Goal: Information Seeking & Learning: Learn about a topic

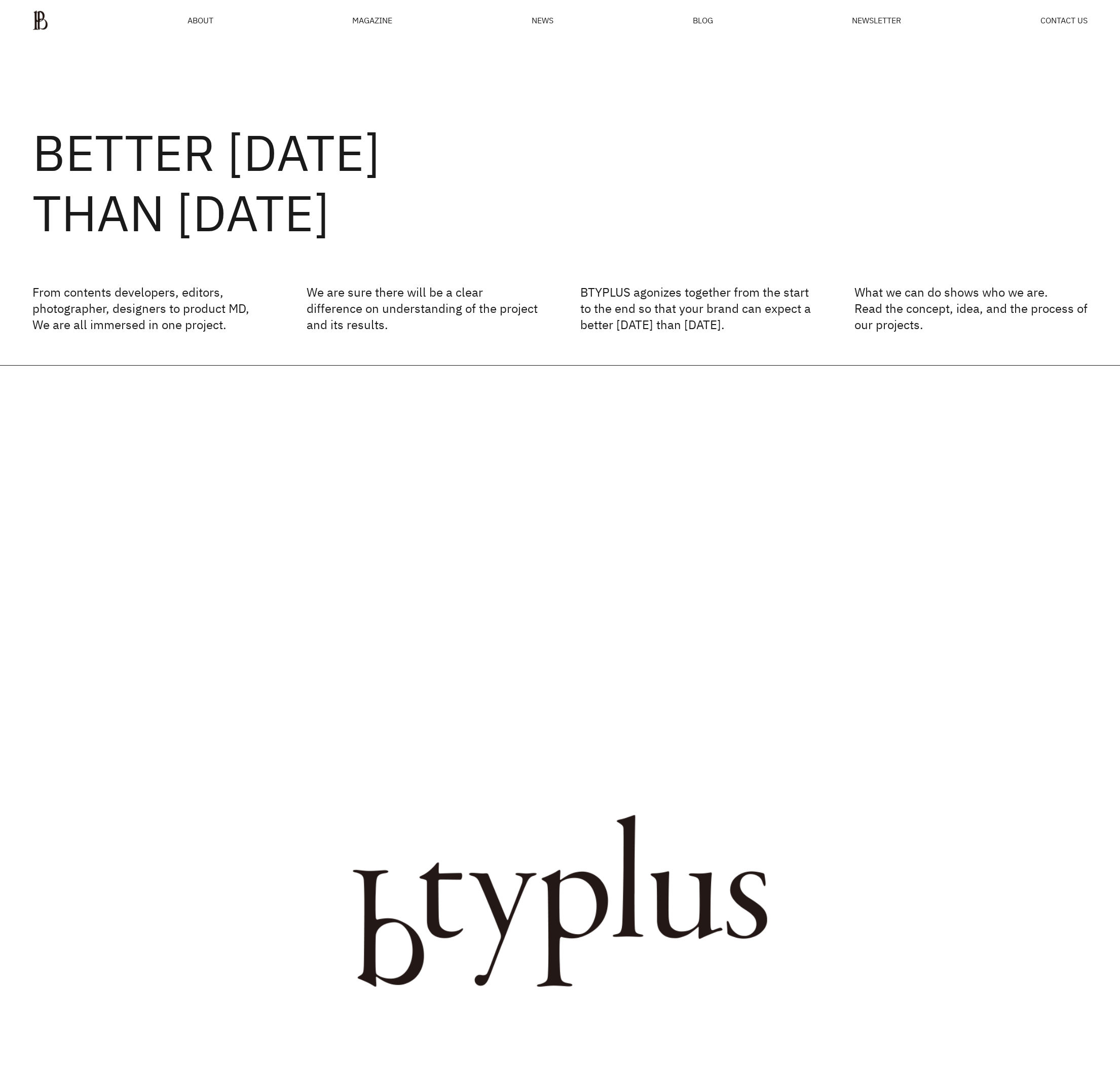
click at [601, 38] on div "ABOUT MAGAZINE SEE ALL OFF THE REC INSIDE BTYPLUS CURATION NEWS BLOG NEWSLETTER…" at bounding box center [560, 20] width 1120 height 41
click at [545, 16] on span "NEWS" at bounding box center [543, 20] width 22 height 8
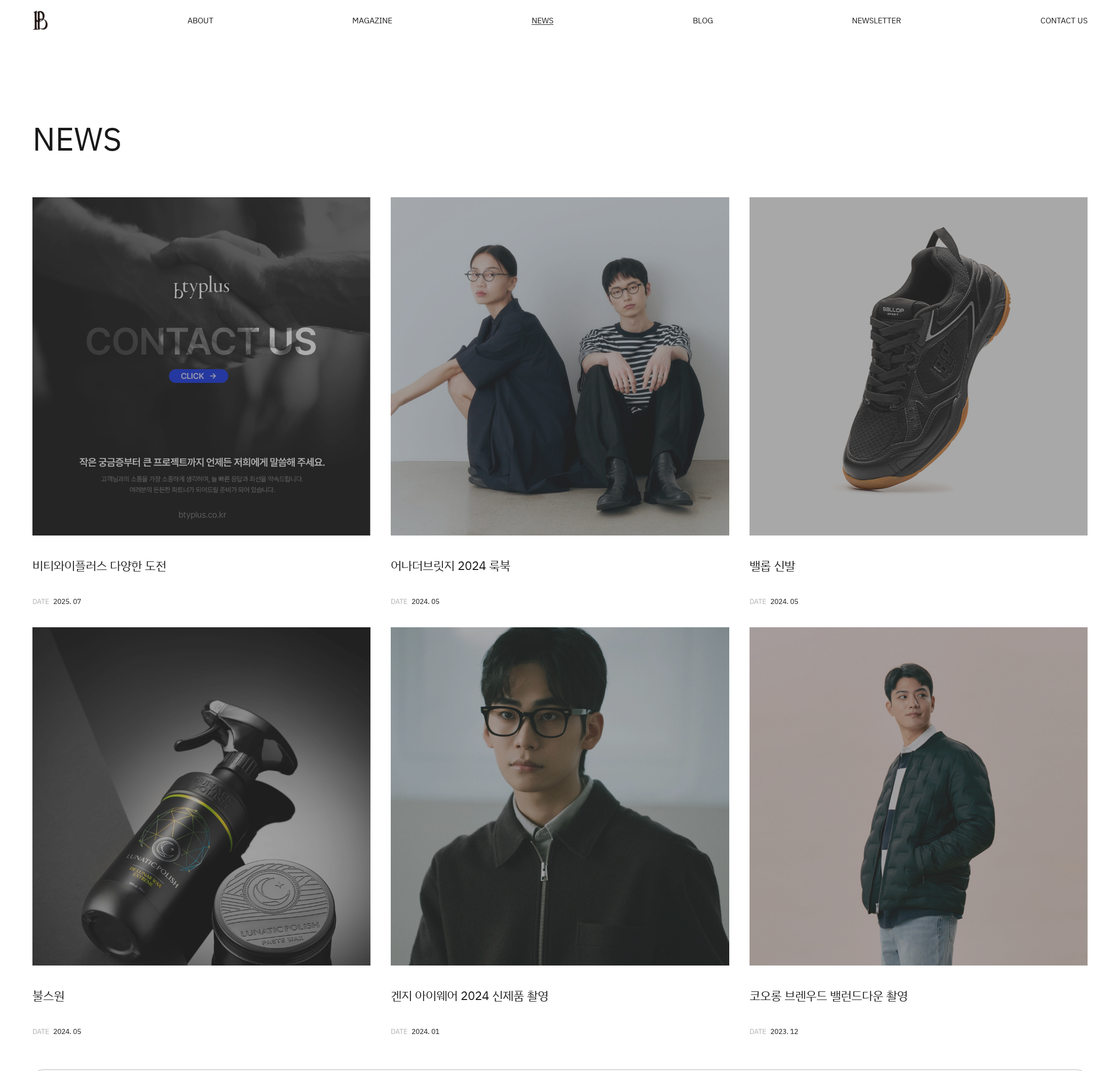
click at [595, 116] on div "NEWS" at bounding box center [560, 114] width 1120 height 146
click at [445, 151] on div "NEWS" at bounding box center [560, 114] width 1120 height 146
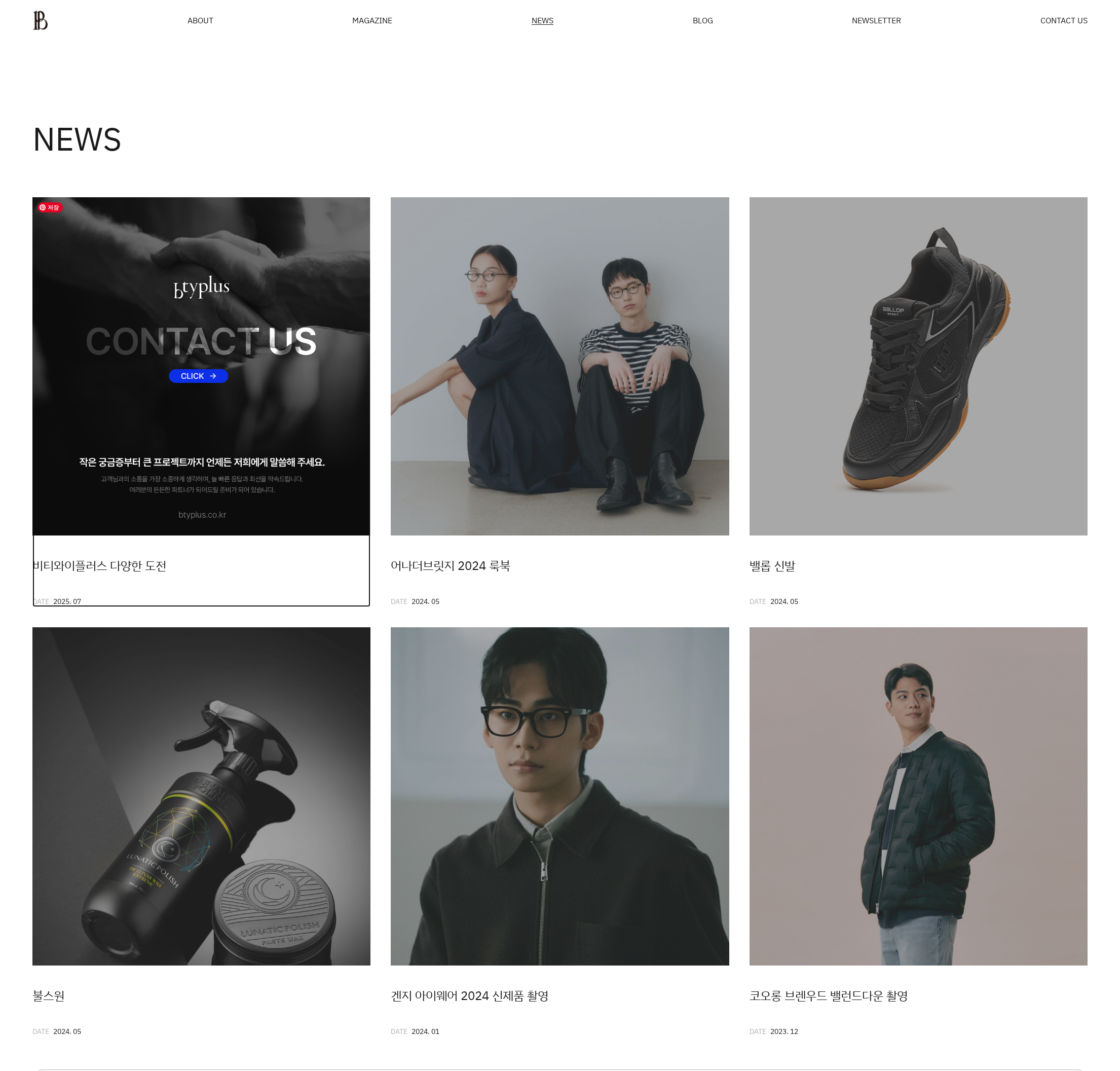
click at [358, 259] on img at bounding box center [202, 366] width 338 height 339
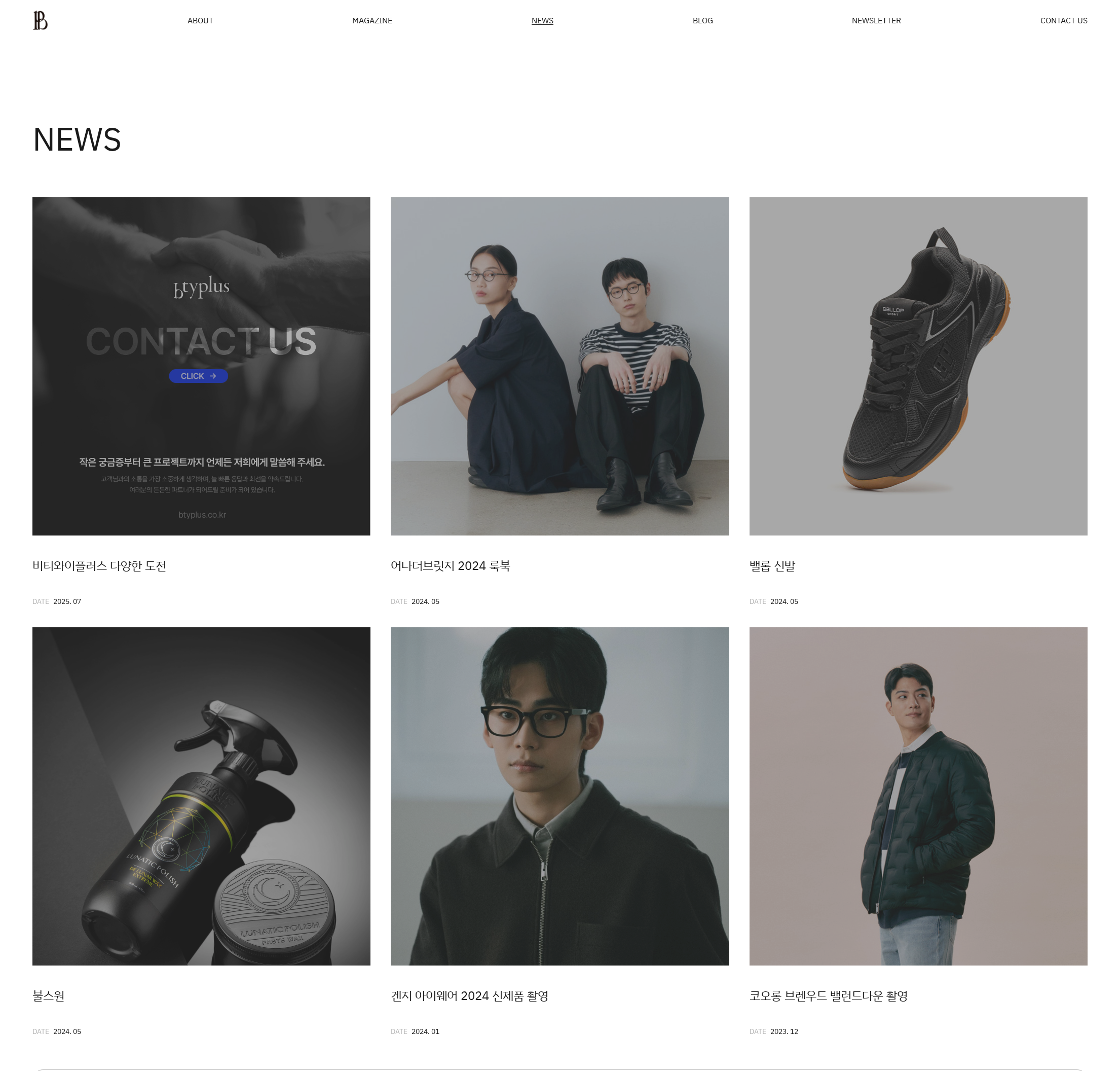
click at [502, 110] on div "NEWS" at bounding box center [560, 114] width 1120 height 146
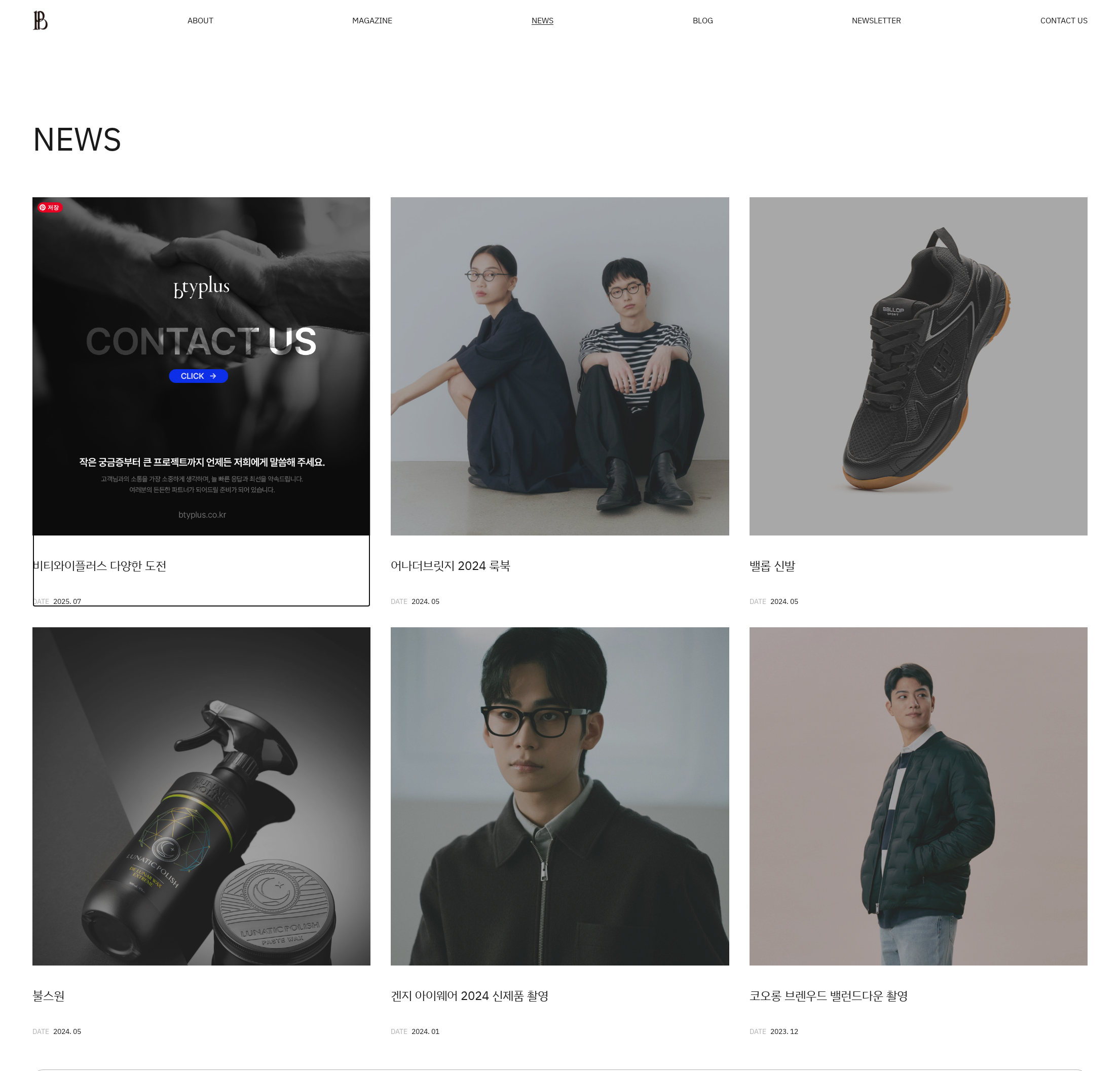
click at [254, 277] on img at bounding box center [202, 366] width 338 height 339
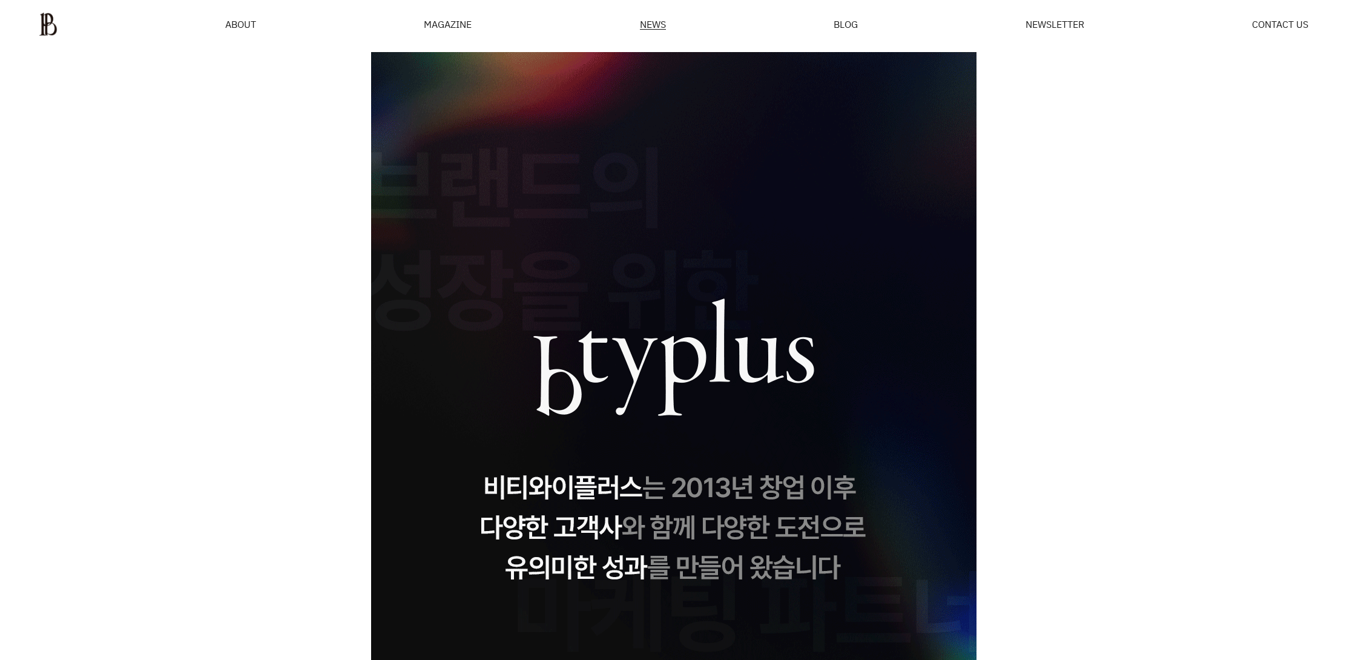
drag, startPoint x: 1155, startPoint y: 364, endPoint x: 1247, endPoint y: 396, distance: 96.6
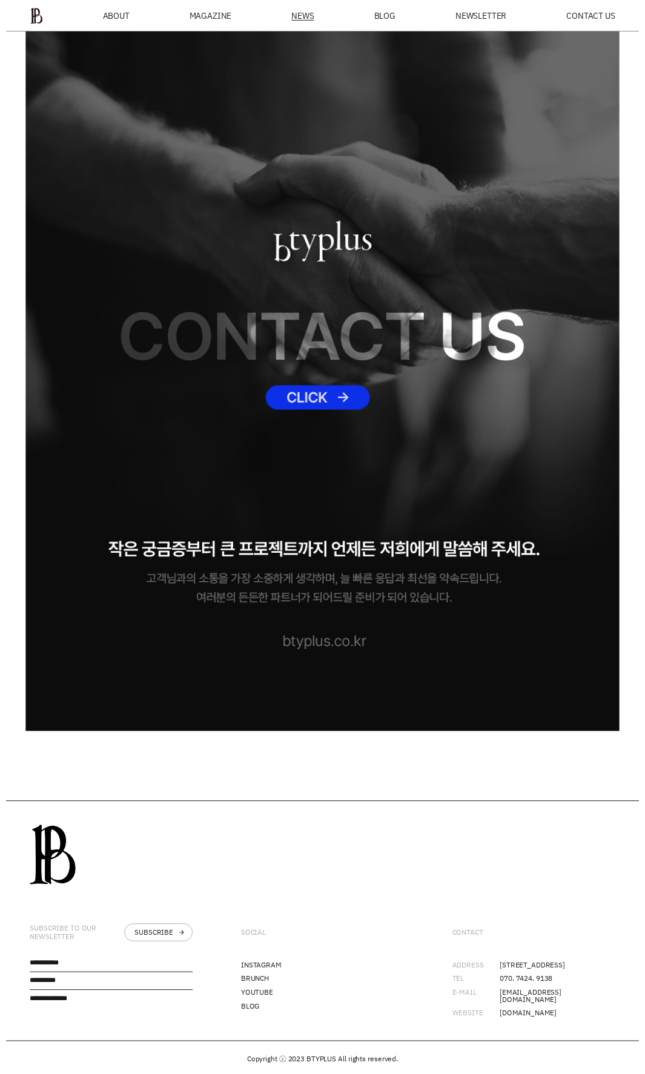
scroll to position [14114, 0]
